Goal: Task Accomplishment & Management: Manage account settings

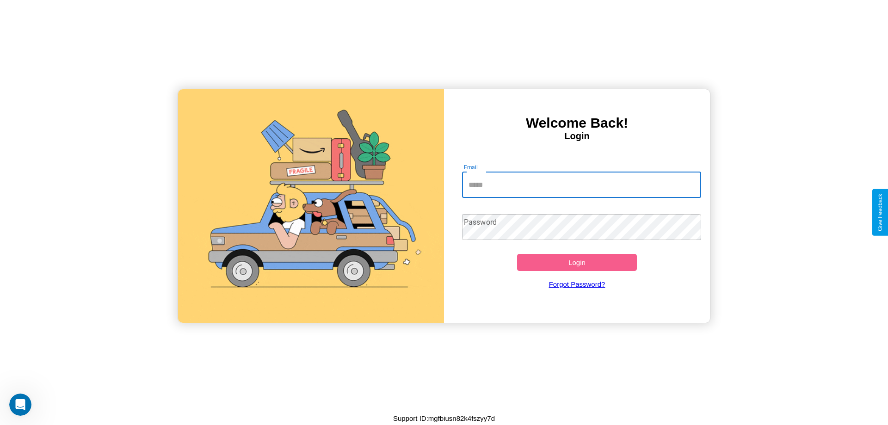
click at [581, 185] on input "Email" at bounding box center [582, 185] width 240 height 26
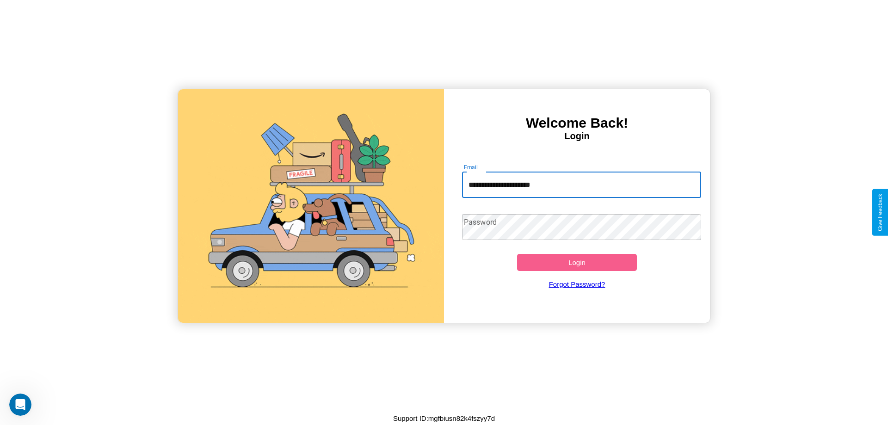
type input "**********"
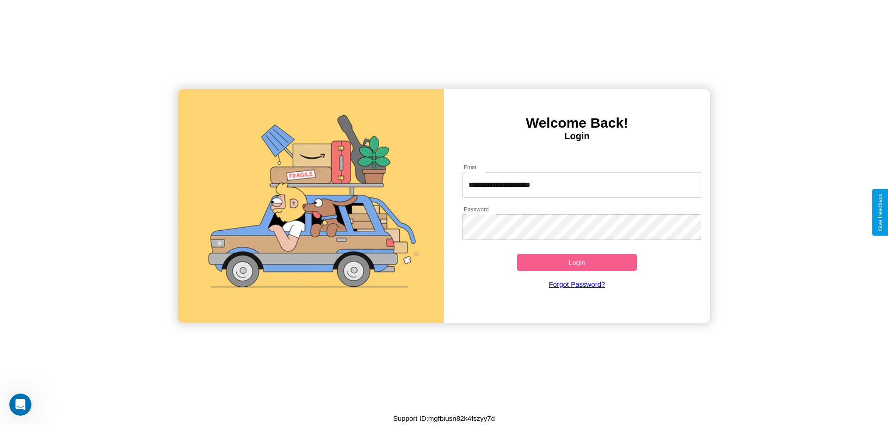
click at [577, 262] on button "Login" at bounding box center [577, 262] width 120 height 17
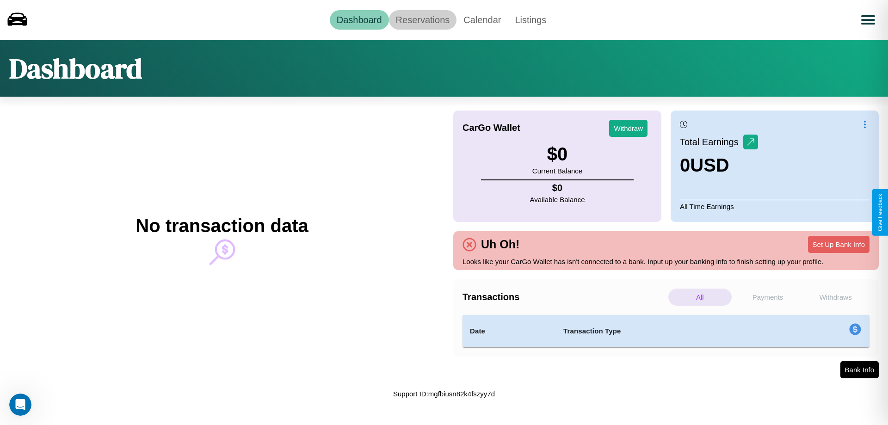
click at [422, 19] on link "Reservations" at bounding box center [423, 19] width 68 height 19
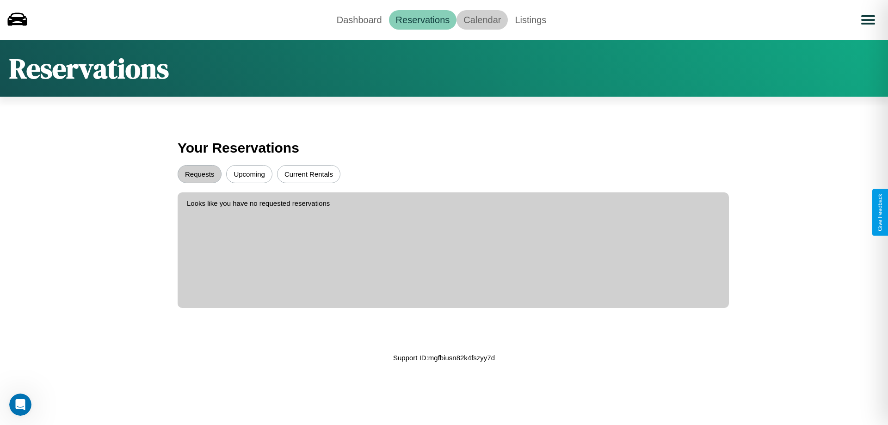
click at [482, 19] on link "Calendar" at bounding box center [481, 19] width 51 height 19
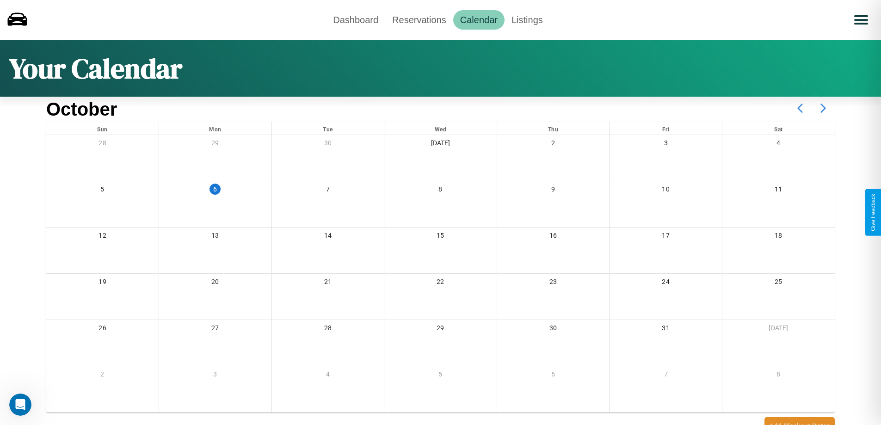
click at [823, 108] on icon at bounding box center [823, 108] width 23 height 23
